Goal: Task Accomplishment & Management: Complete application form

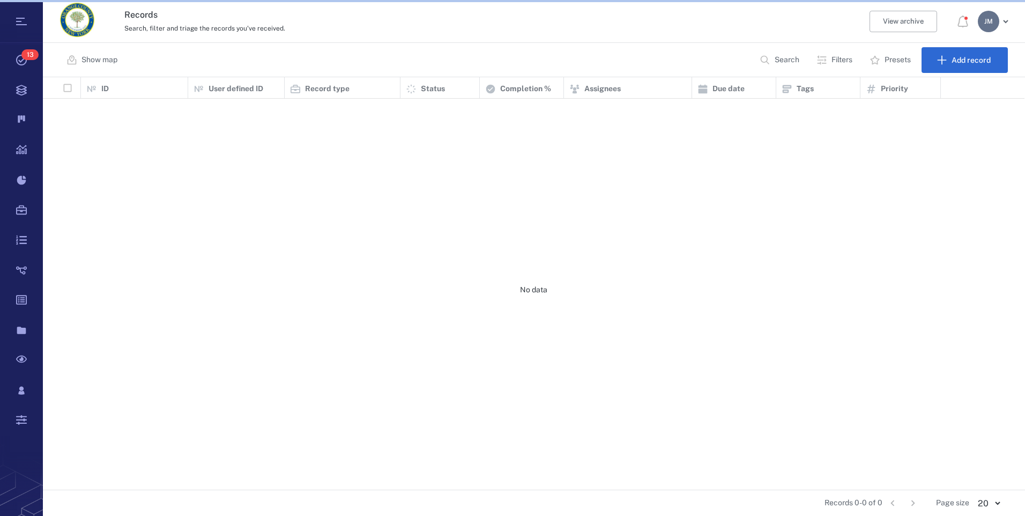
scroll to position [404, 973]
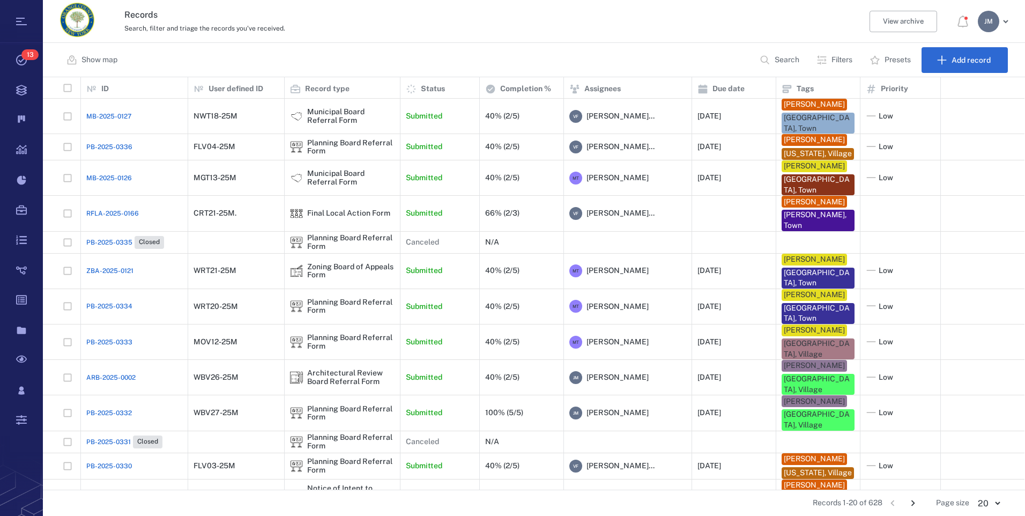
click at [839, 59] on p "Filters" at bounding box center [841, 60] width 21 height 11
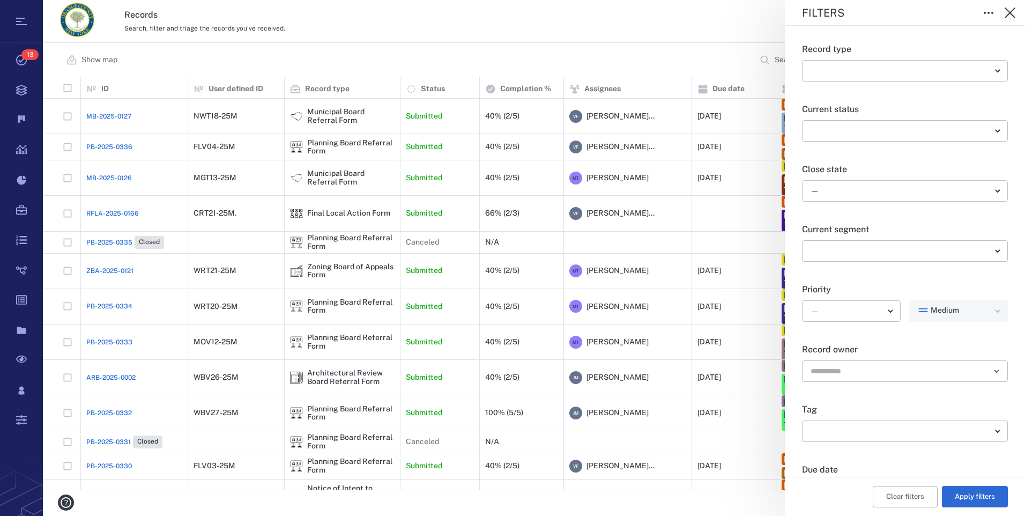
click at [867, 188] on body "Tasks 13 Records Boards Dashboard Reports Record types Guide steps Rules Form b…" at bounding box center [512, 258] width 1025 height 516
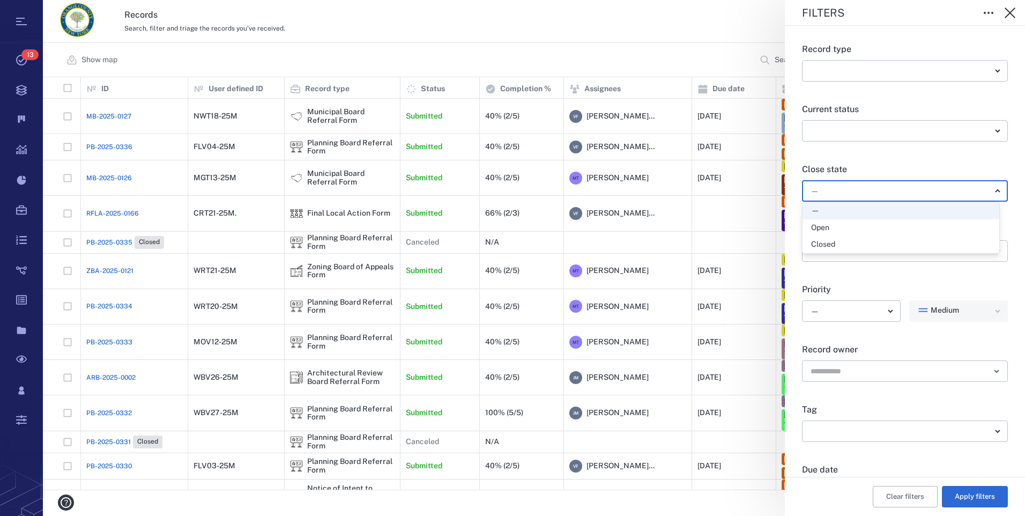
click at [834, 227] on div "Open" at bounding box center [901, 227] width 180 height 11
type input "*****"
click at [973, 494] on button "Apply filters" at bounding box center [975, 496] width 66 height 21
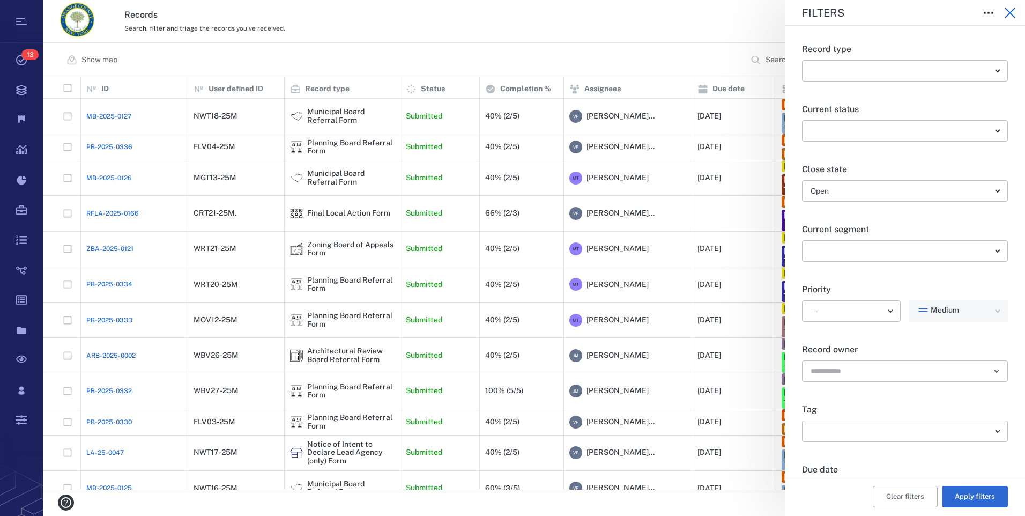
click at [1011, 14] on icon "button" at bounding box center [1010, 13] width 11 height 11
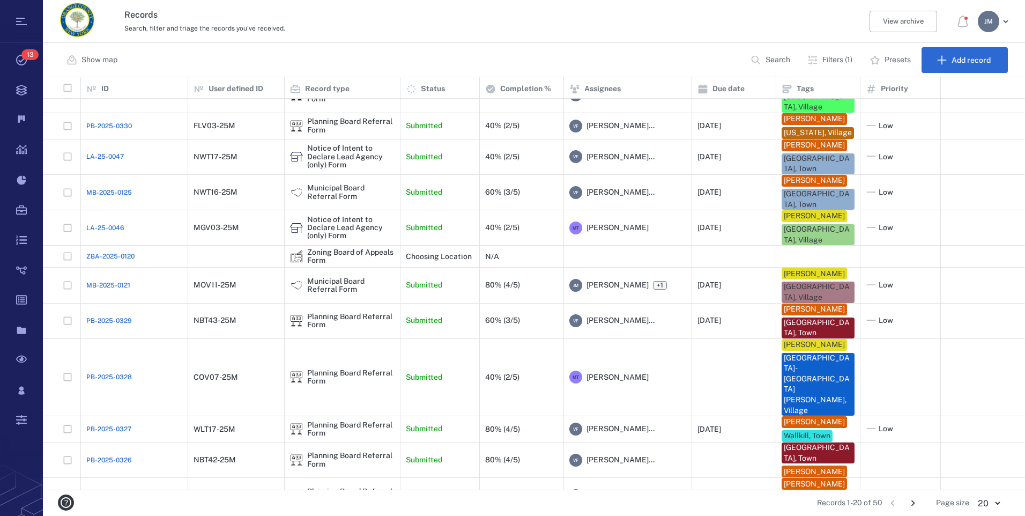
scroll to position [306, 0]
click at [912, 501] on icon "Go to next page" at bounding box center [913, 503] width 12 height 12
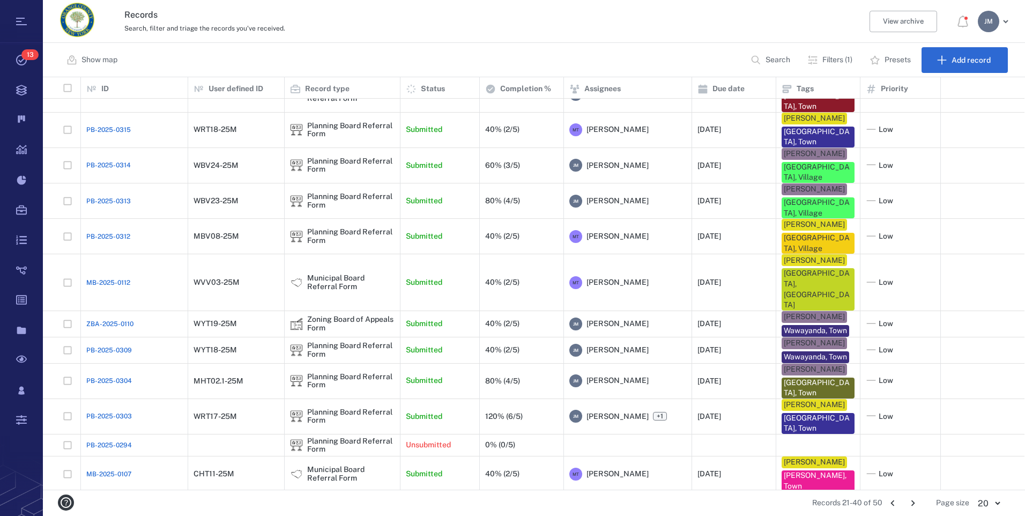
scroll to position [206, 0]
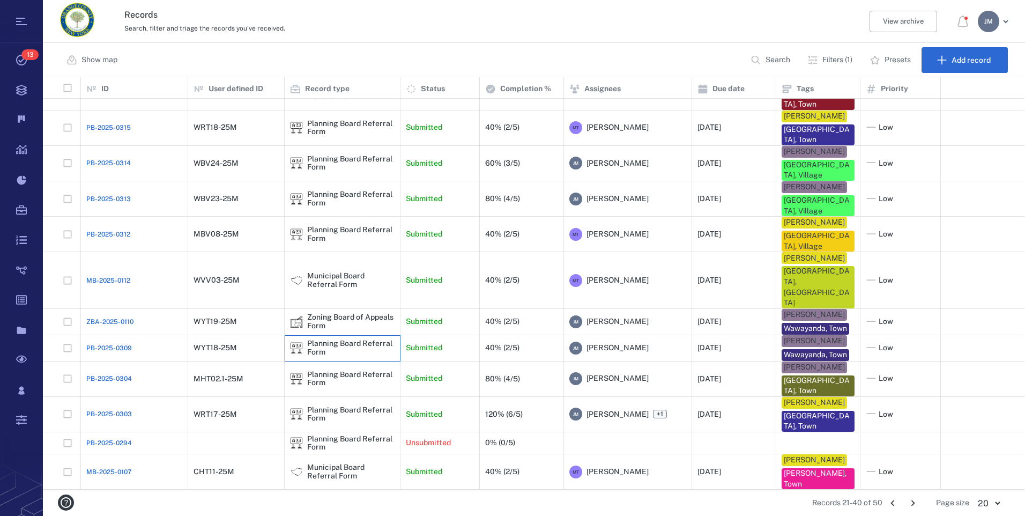
click at [322, 339] on div "Planning Board Referral Form" at bounding box center [350, 347] width 87 height 17
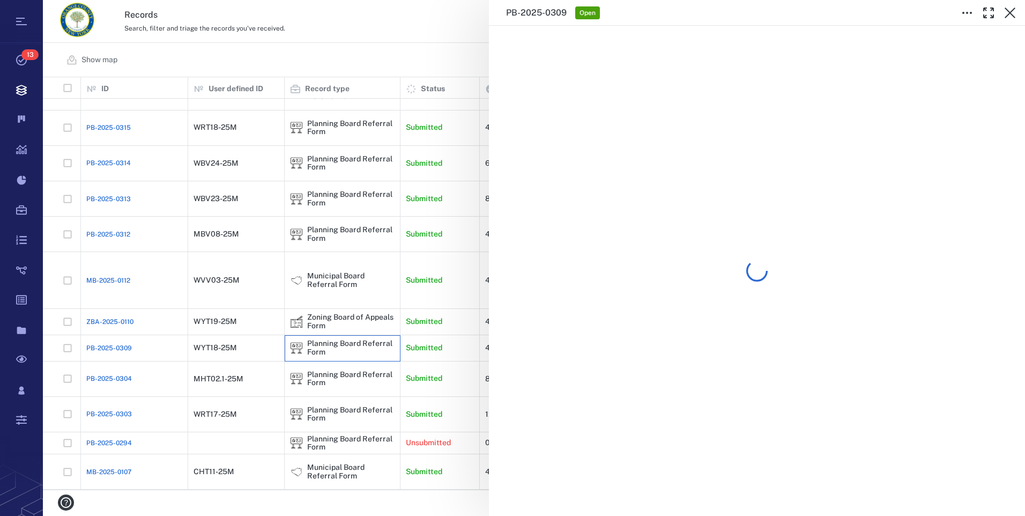
scroll to position [206, 0]
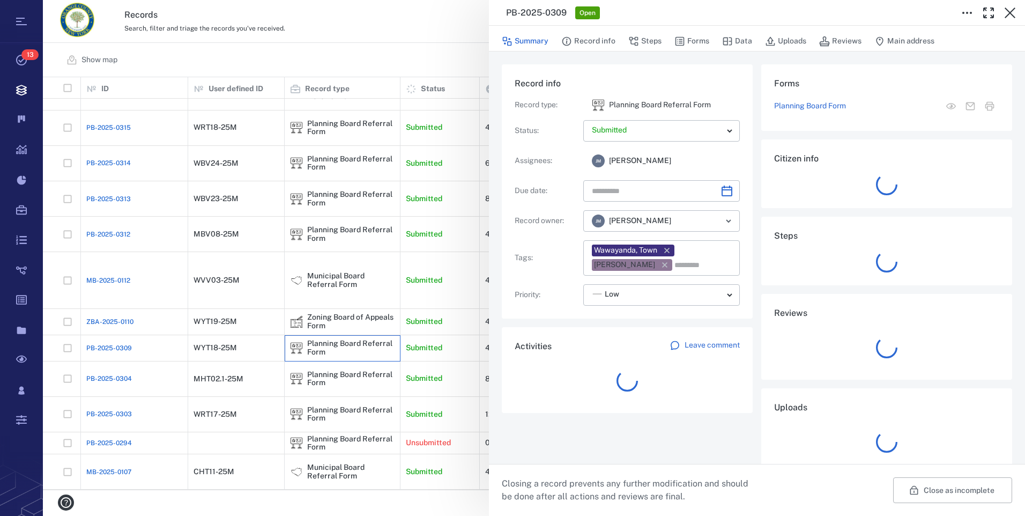
type input "**********"
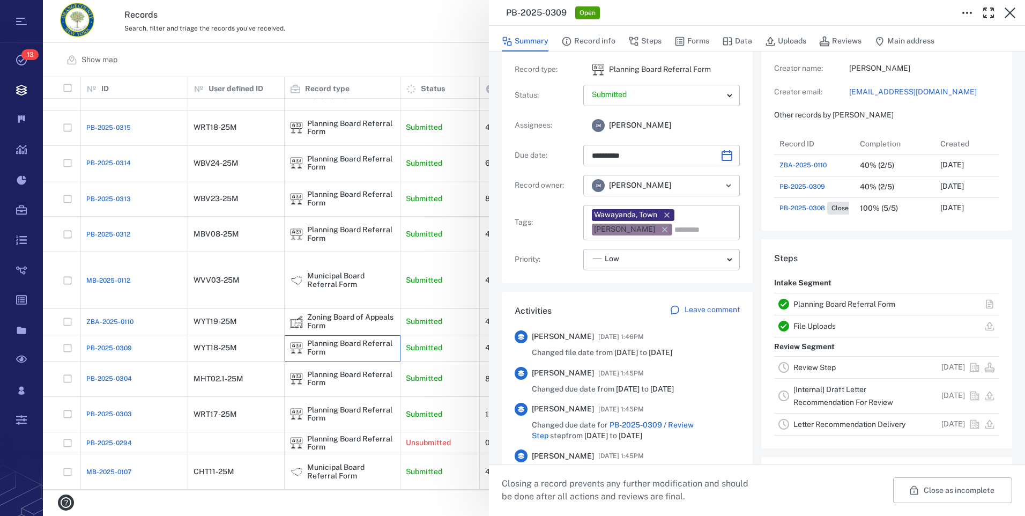
scroll to position [54, 0]
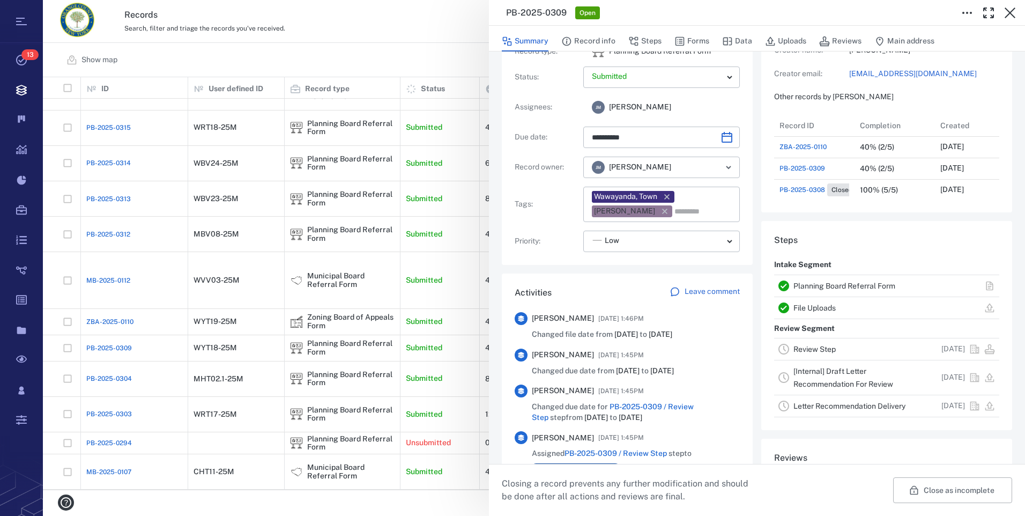
click at [843, 288] on link "Planning Board Referral Form" at bounding box center [844, 285] width 102 height 9
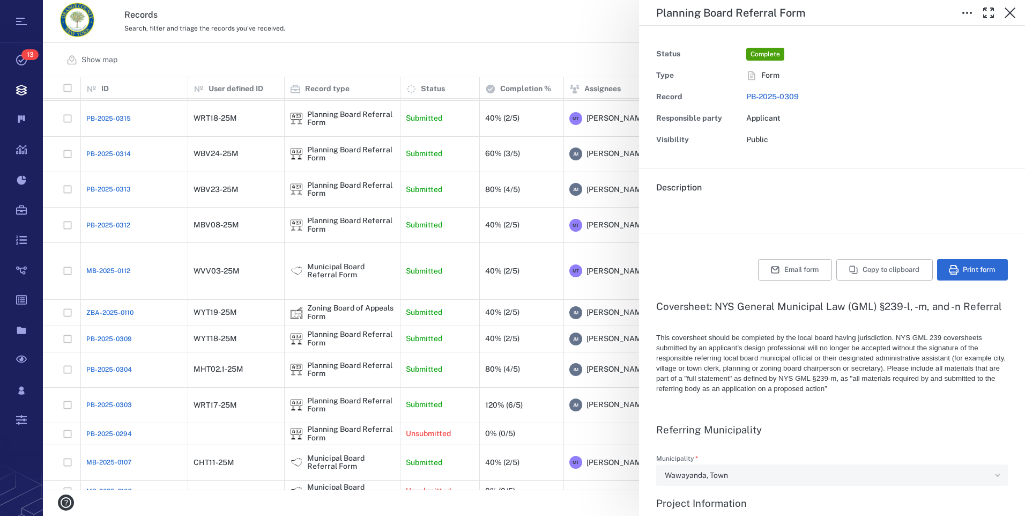
type input "**********"
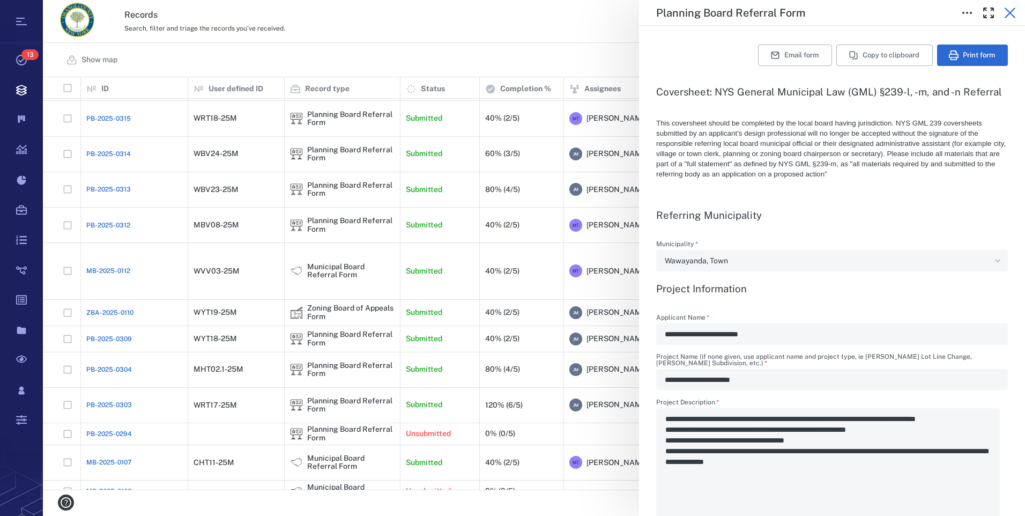
click at [1013, 10] on icon "button" at bounding box center [1010, 13] width 11 height 11
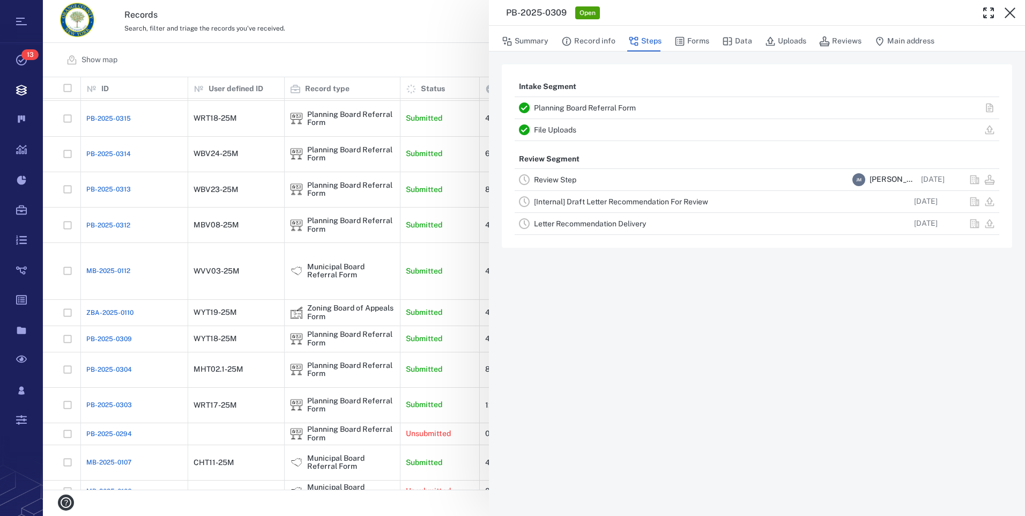
click at [561, 181] on link "Review Step" at bounding box center [555, 179] width 42 height 9
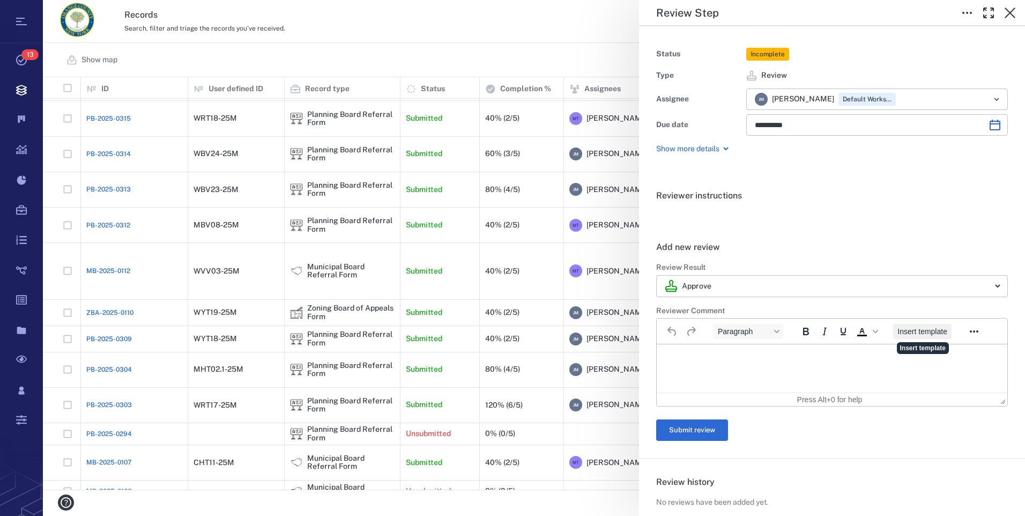
click at [917, 329] on span "Insert template" at bounding box center [922, 331] width 50 height 9
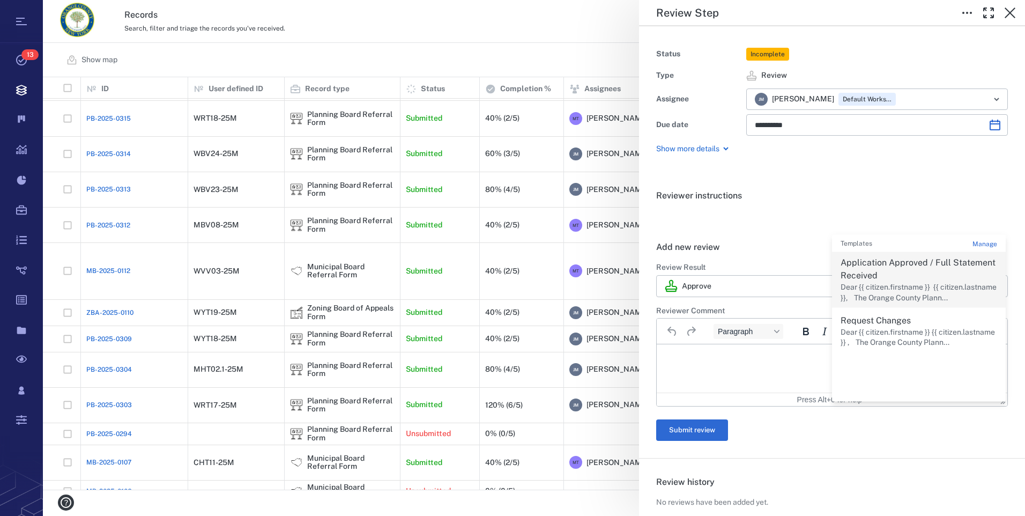
click at [873, 268] on p "Application Approved / Full Statement Received" at bounding box center [919, 269] width 157 height 26
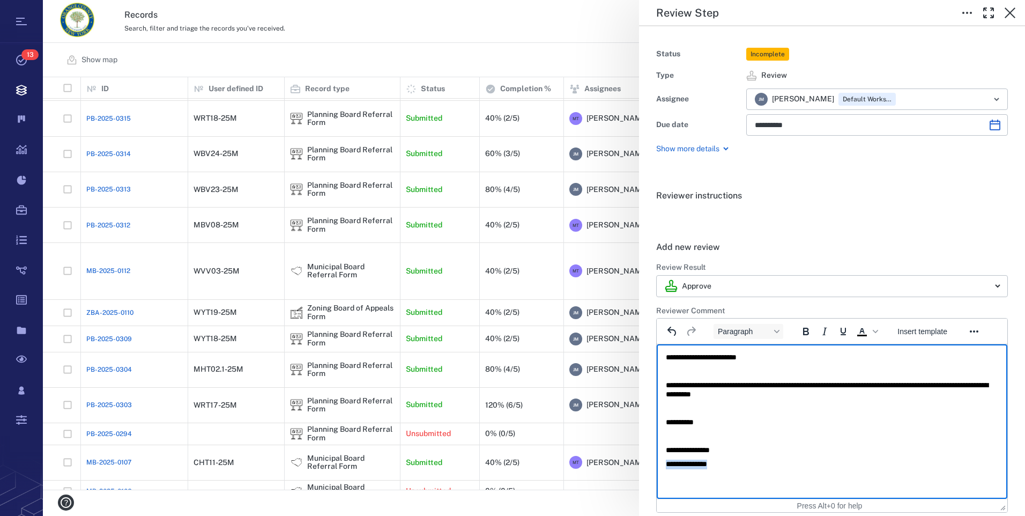
drag, startPoint x: 737, startPoint y: 465, endPoint x: 1144, endPoint y: 815, distance: 536.8
click at [657, 470] on html "**********" at bounding box center [832, 410] width 351 height 133
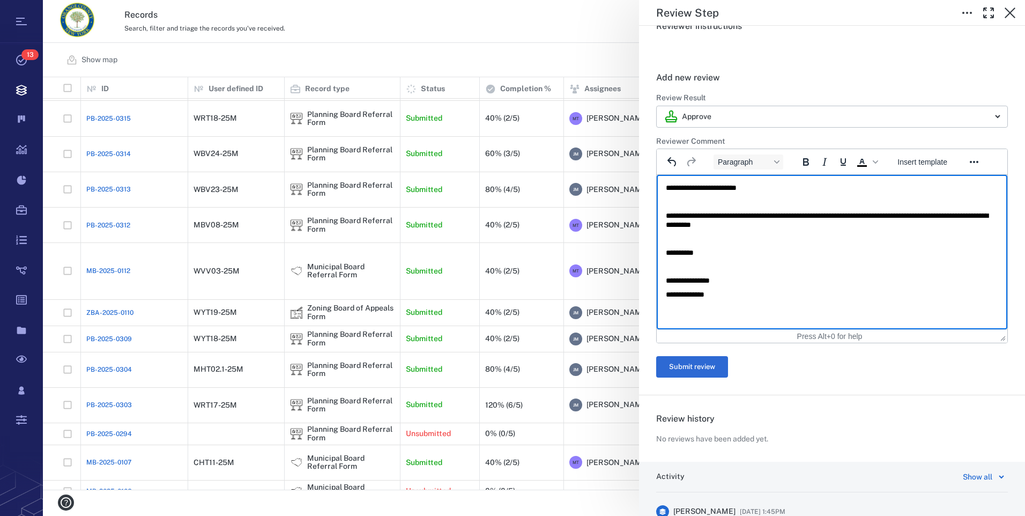
scroll to position [214, 0]
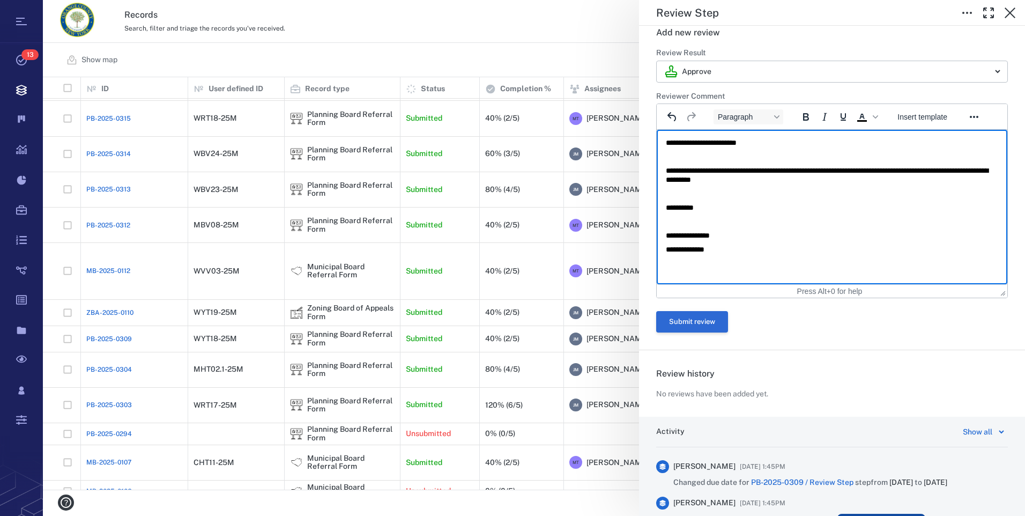
click at [706, 318] on button "Submit review" at bounding box center [692, 321] width 72 height 21
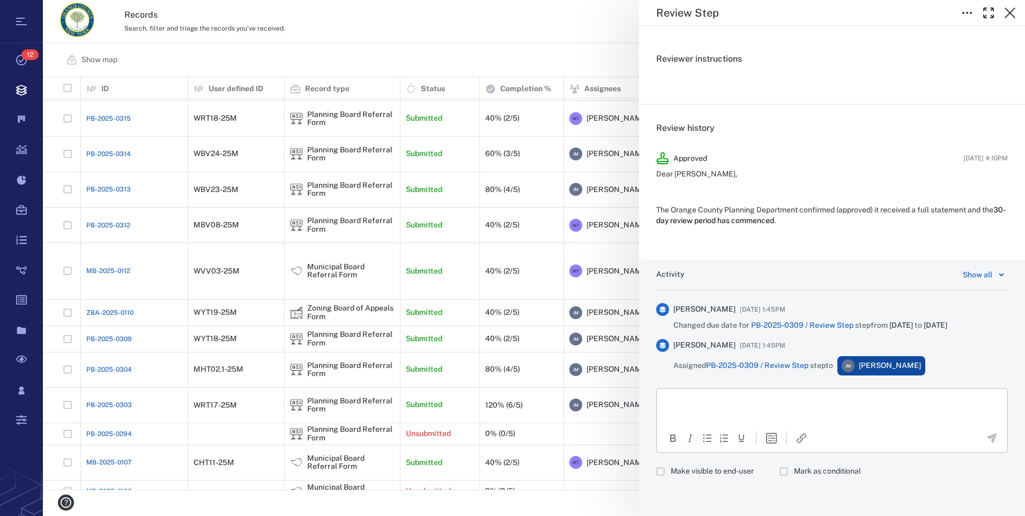
scroll to position [173, 0]
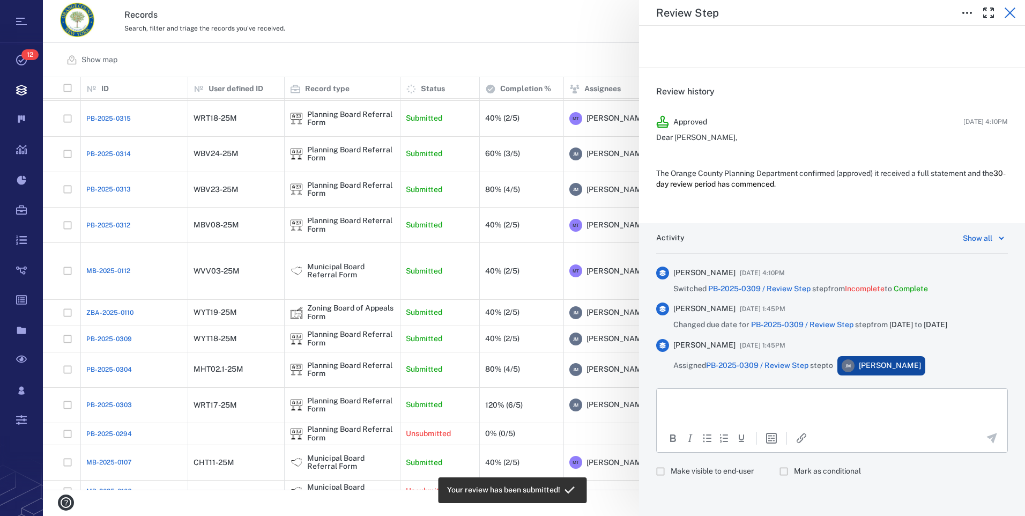
click at [1011, 13] on icon "button" at bounding box center [1010, 12] width 13 height 13
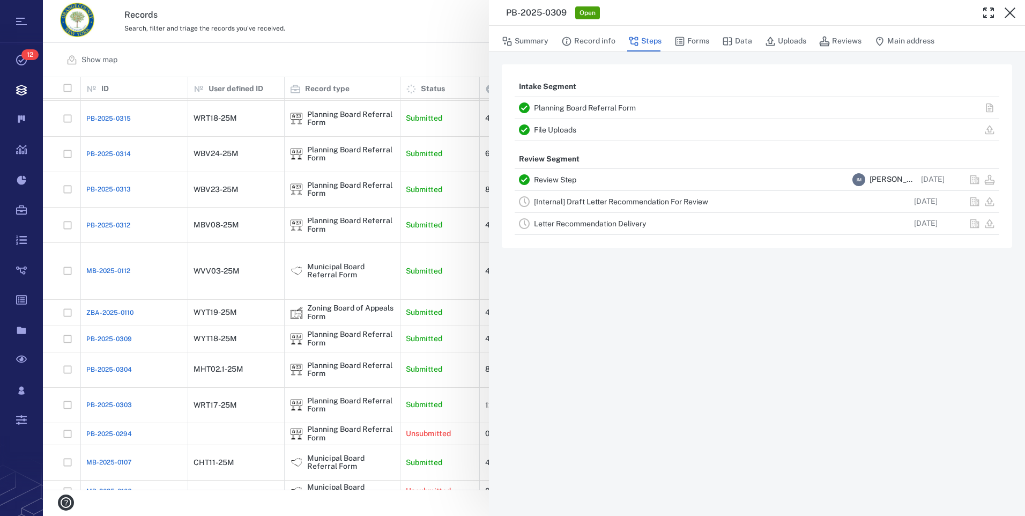
click at [582, 200] on link "[Internal] Draft Letter Recommendation For Review" at bounding box center [621, 201] width 174 height 9
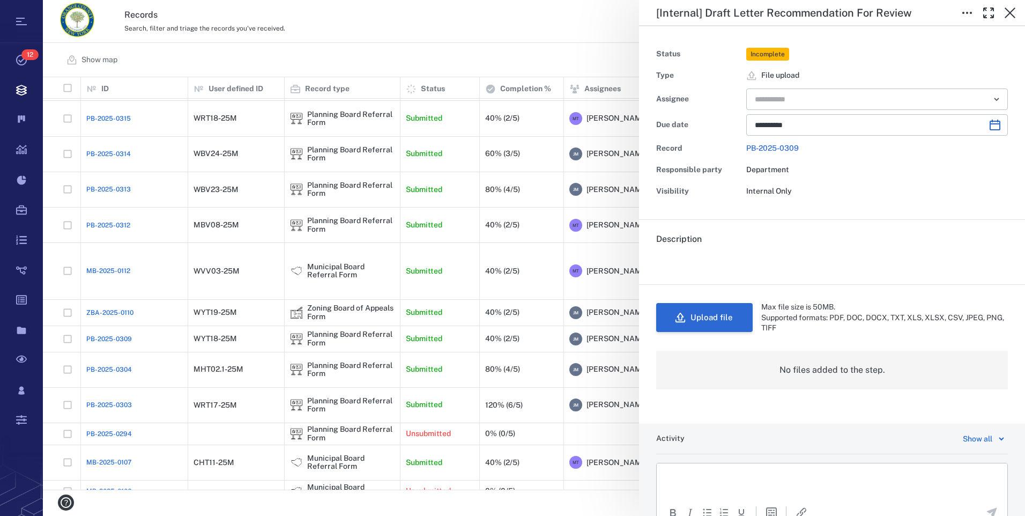
click at [711, 317] on button "Upload file" at bounding box center [704, 317] width 96 height 29
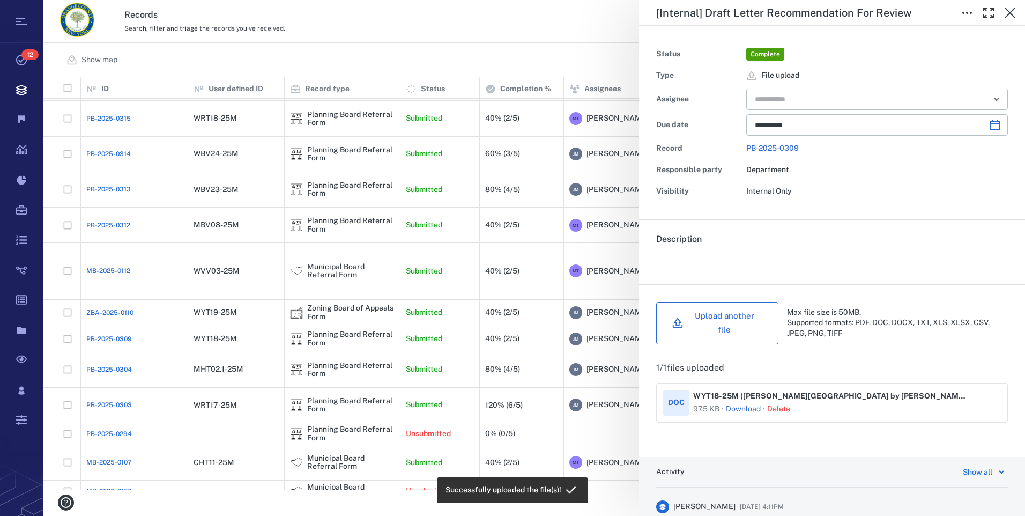
click at [728, 313] on button "Upload another file" at bounding box center [717, 323] width 122 height 42
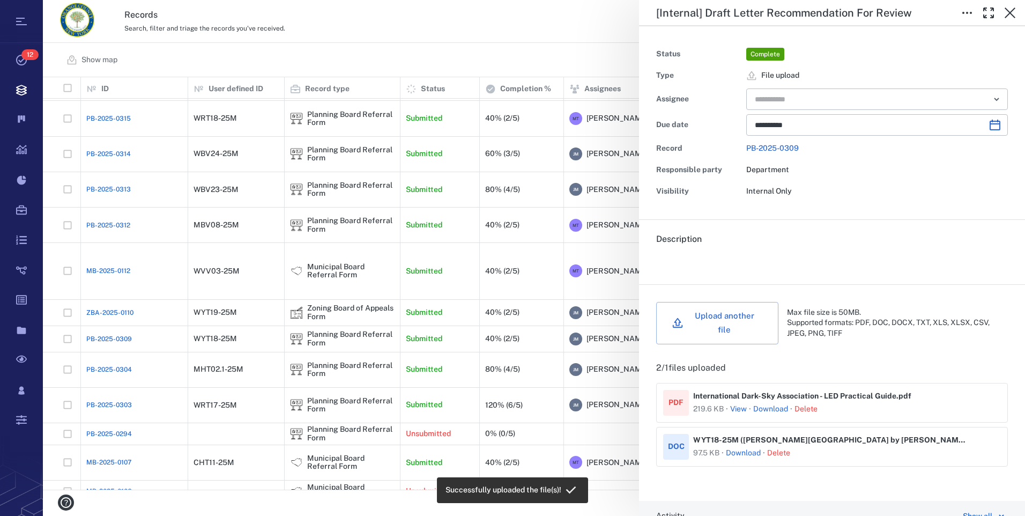
click at [728, 322] on button "Upload another file" at bounding box center [717, 323] width 122 height 42
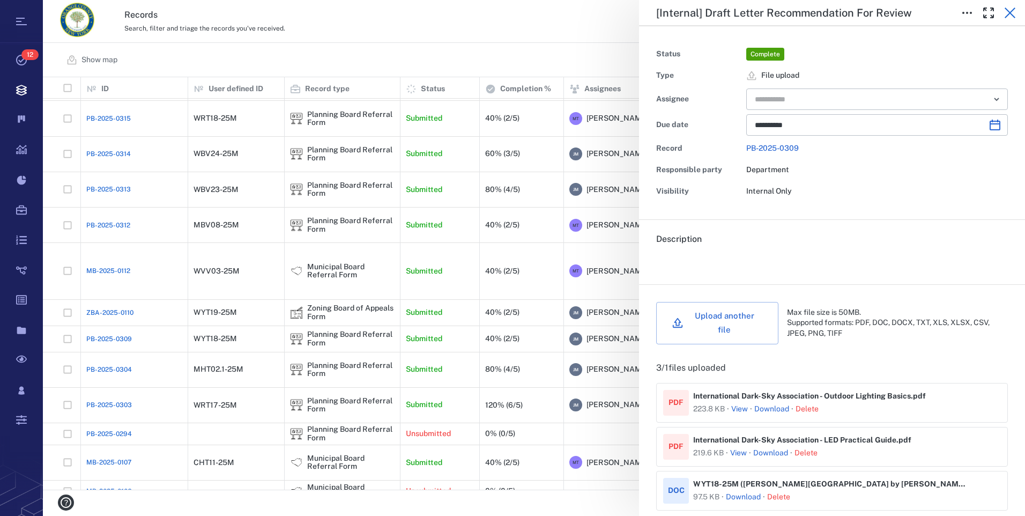
click at [1008, 16] on icon "button" at bounding box center [1010, 12] width 13 height 13
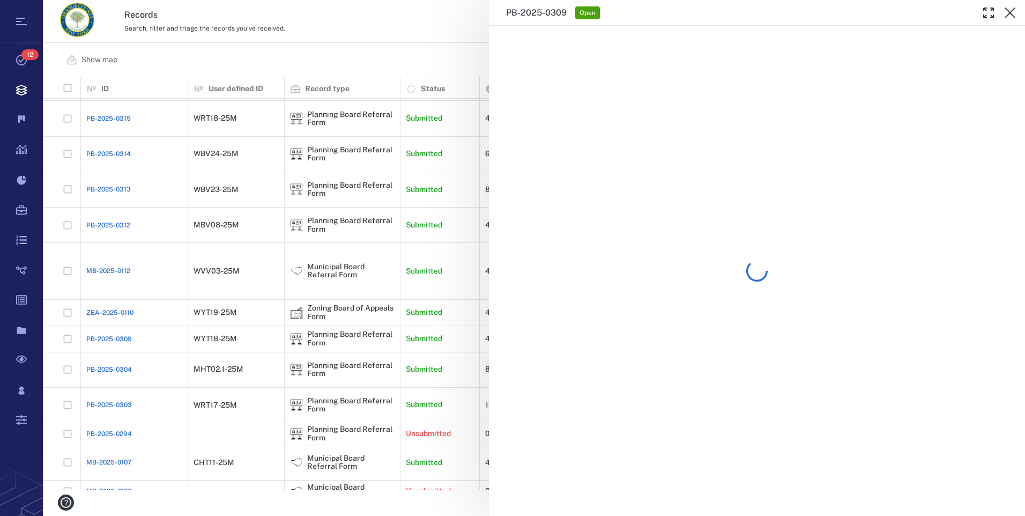
click at [1008, 16] on icon "button" at bounding box center [1010, 12] width 13 height 13
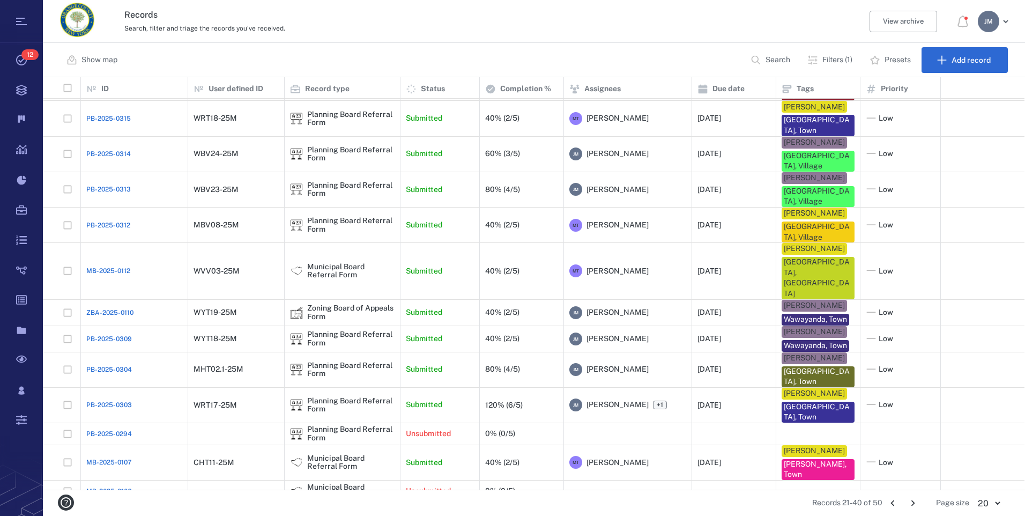
click at [908, 505] on icon "Go to next page" at bounding box center [913, 503] width 12 height 12
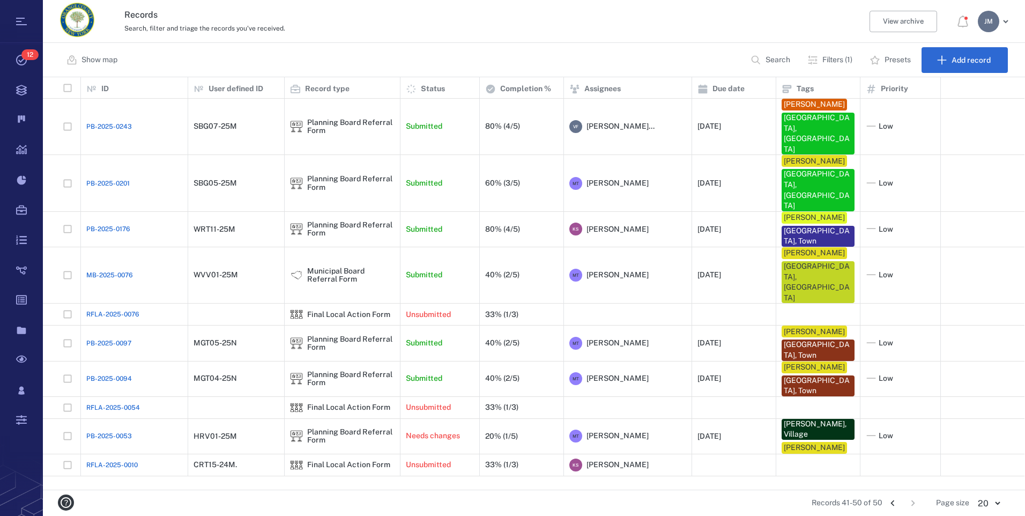
click at [892, 504] on icon "Go to previous page" at bounding box center [893, 503] width 12 height 12
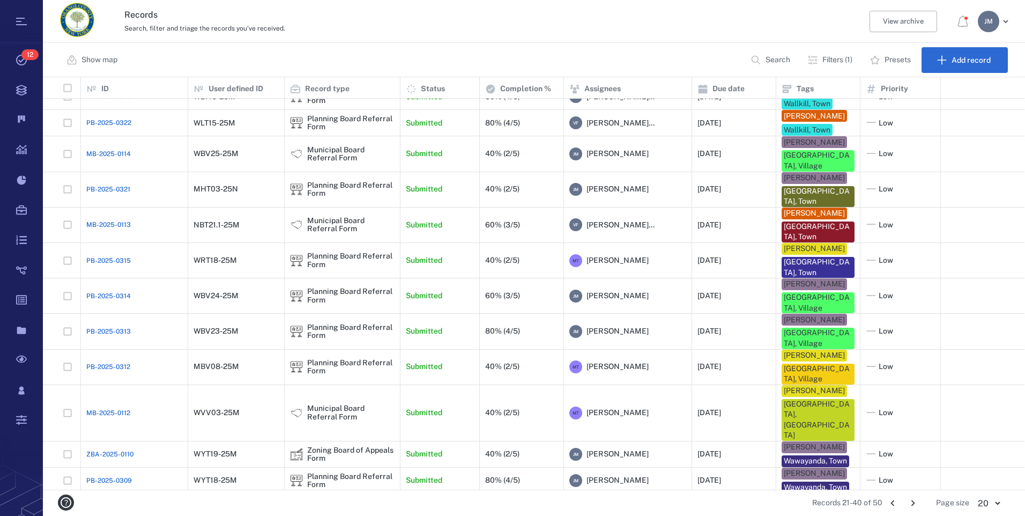
scroll to position [236, 0]
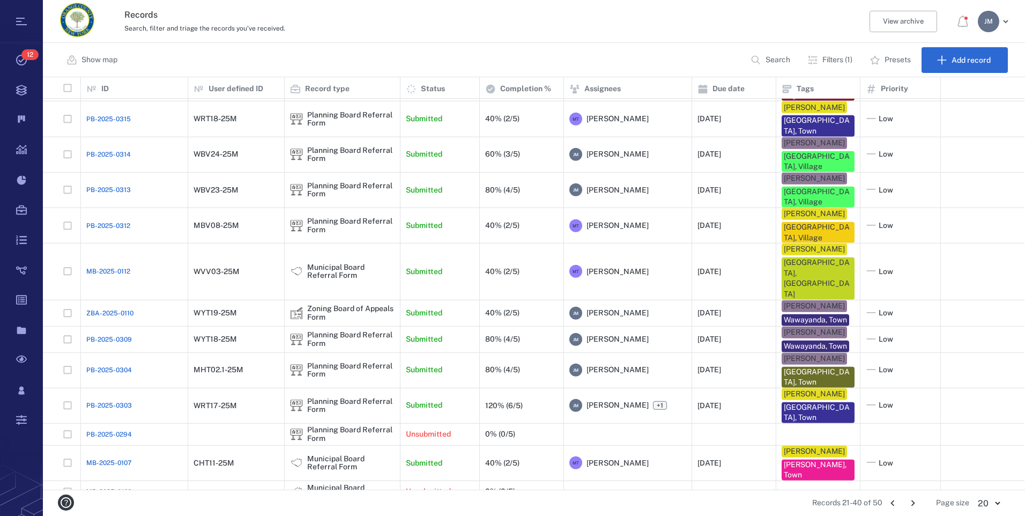
click at [995, 25] on div "J M" at bounding box center [988, 21] width 21 height 21
click at [943, 92] on span "Log out" at bounding box center [932, 93] width 26 height 11
